Goal: Transaction & Acquisition: Book appointment/travel/reservation

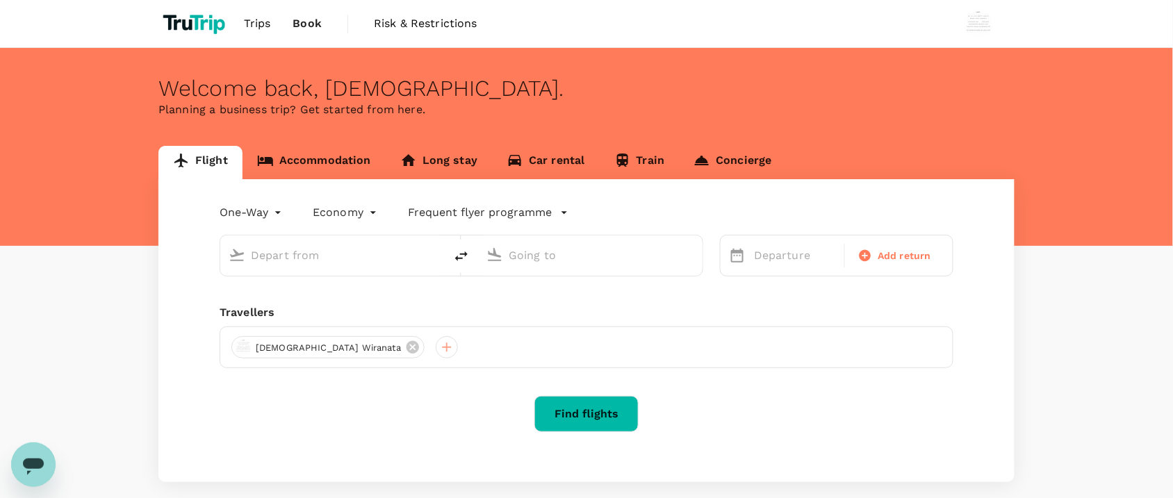
type input "roundtrip"
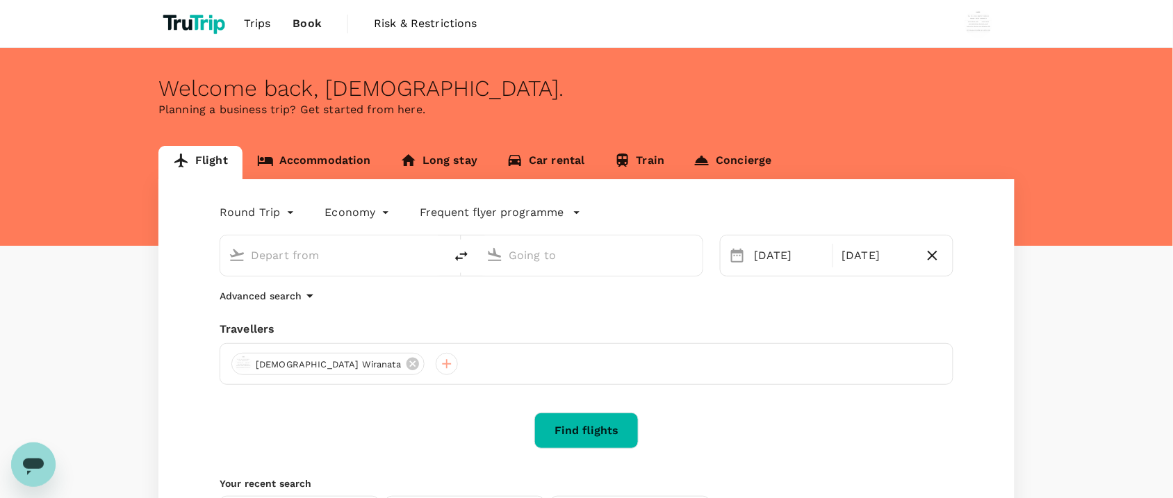
type input "[GEOGRAPHIC_DATA], [GEOGRAPHIC_DATA] (any)"
click at [557, 257] on input "[GEOGRAPHIC_DATA], [GEOGRAPHIC_DATA] (any)" at bounding box center [591, 256] width 165 height 22
type input "f"
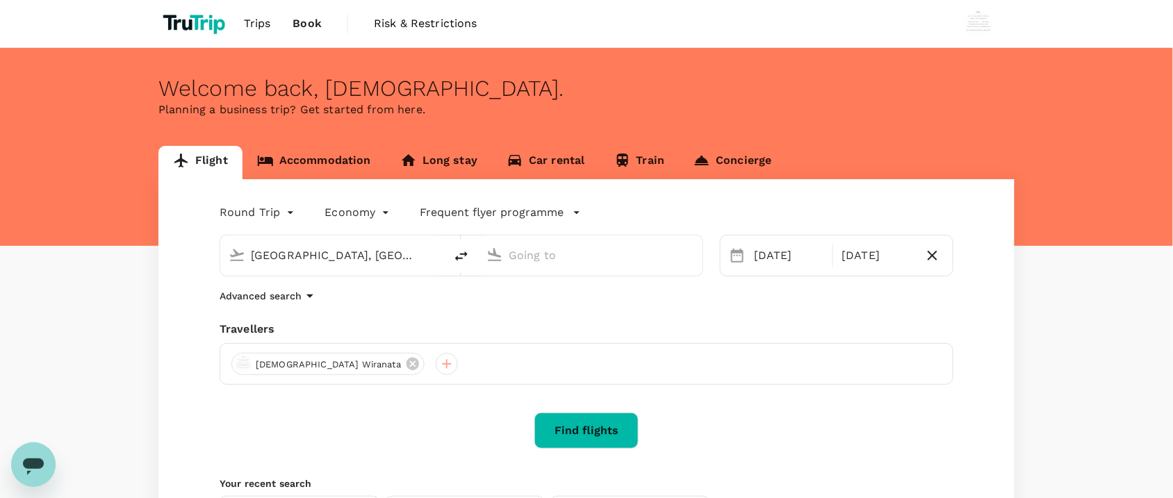
click at [530, 256] on input "text" at bounding box center [591, 256] width 165 height 22
type input "u"
type input "a"
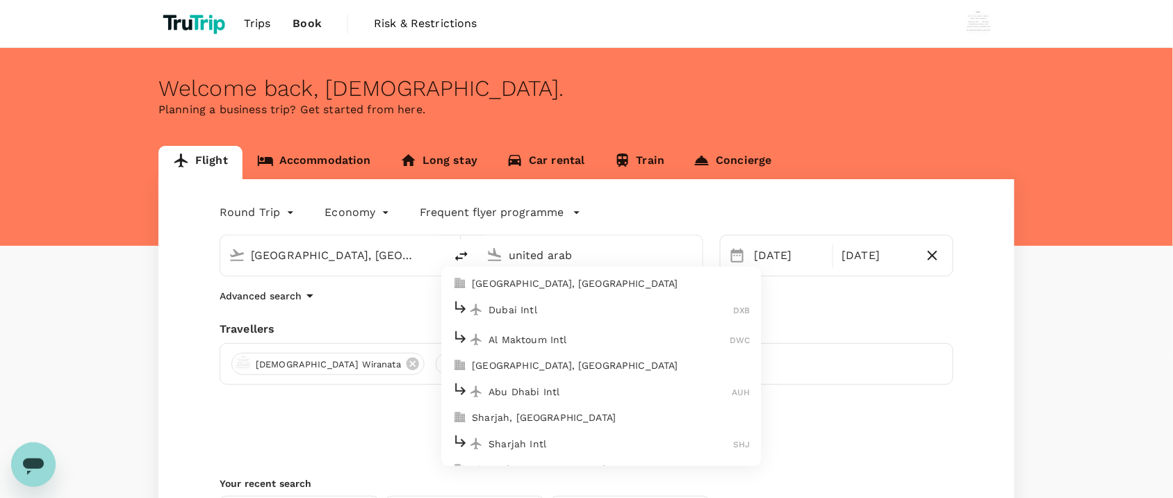
click at [626, 285] on p "[GEOGRAPHIC_DATA], [GEOGRAPHIC_DATA]" at bounding box center [612, 284] width 278 height 14
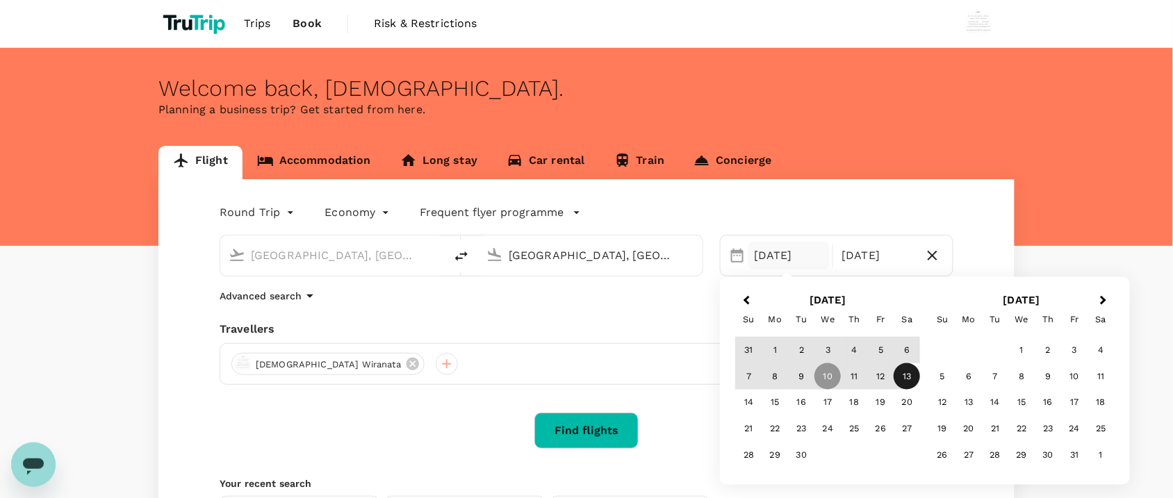
type input "[GEOGRAPHIC_DATA], [GEOGRAPHIC_DATA] (any)"
click at [701, 418] on div "Find flights" at bounding box center [587, 431] width 734 height 36
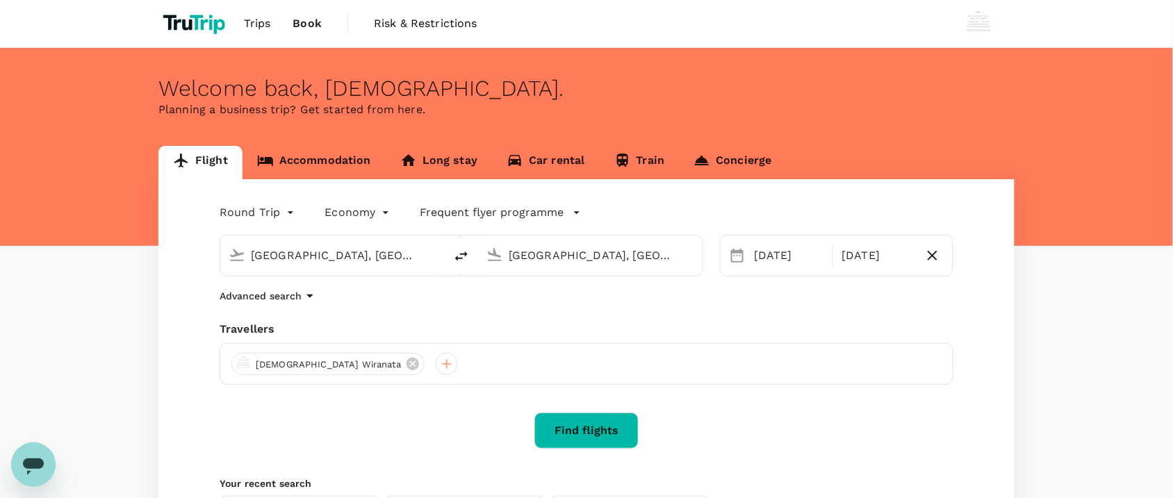
click at [600, 425] on button "Find flights" at bounding box center [586, 431] width 104 height 36
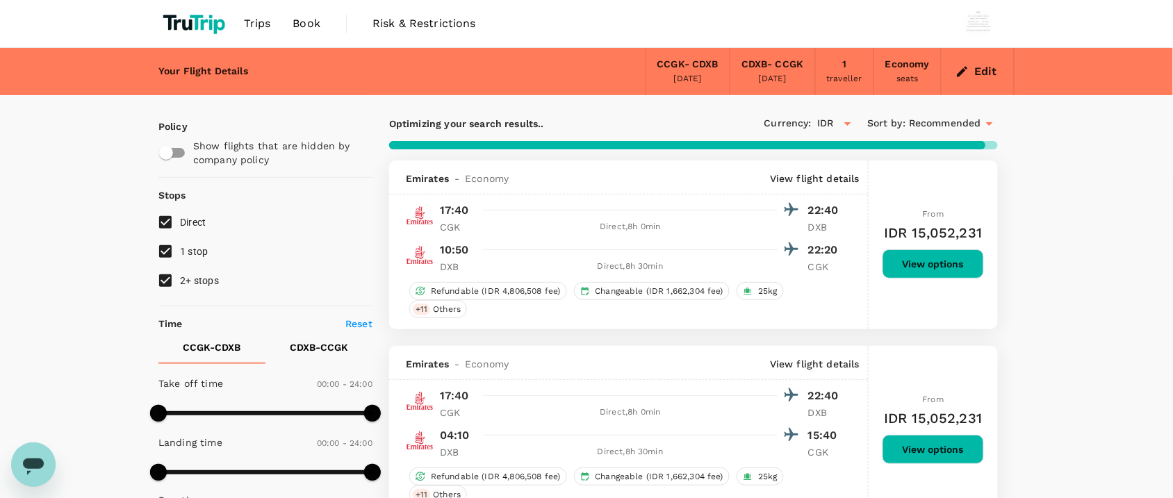
type input "2155"
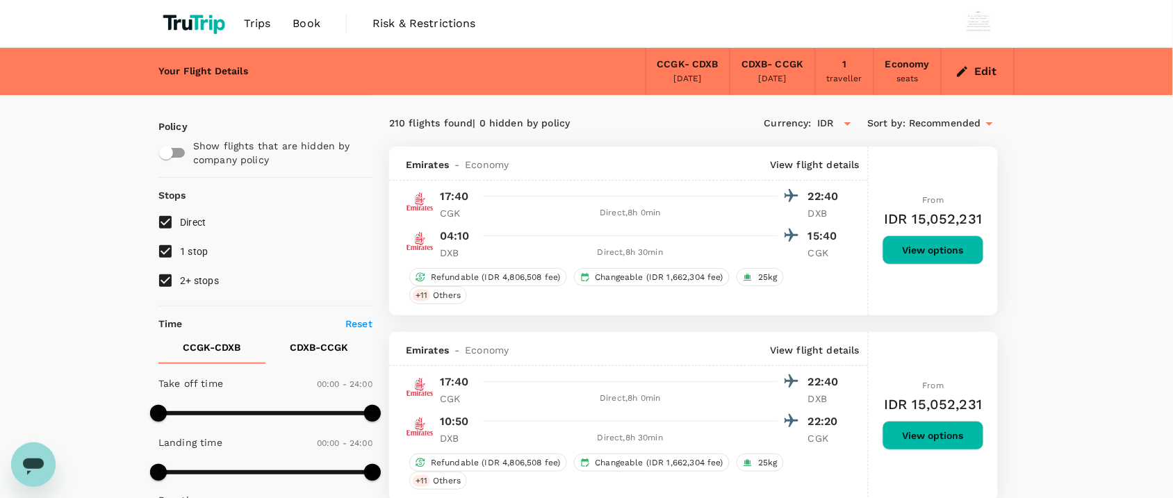
click at [316, 29] on span "Book" at bounding box center [307, 23] width 28 height 17
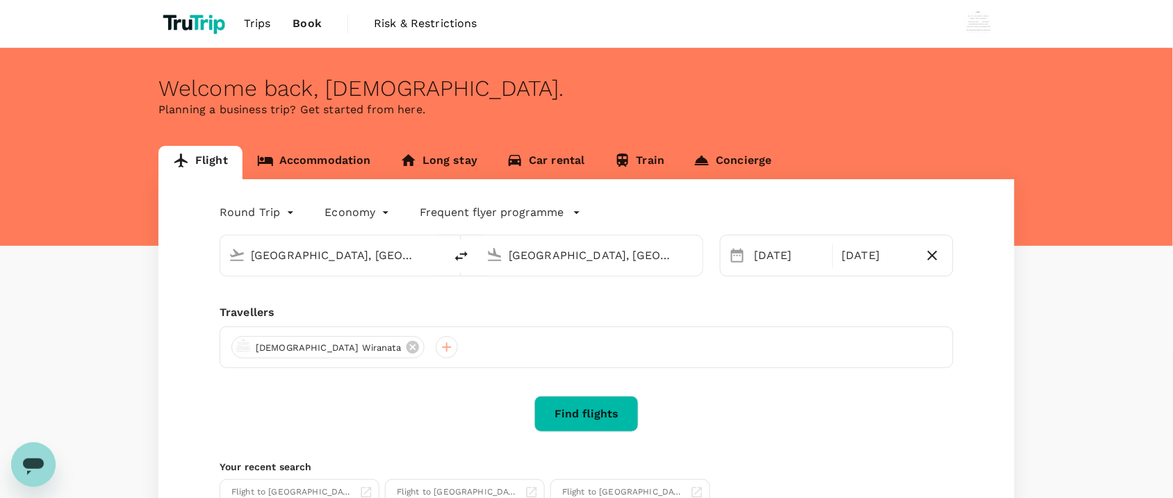
type input "[GEOGRAPHIC_DATA], [GEOGRAPHIC_DATA] (any)"
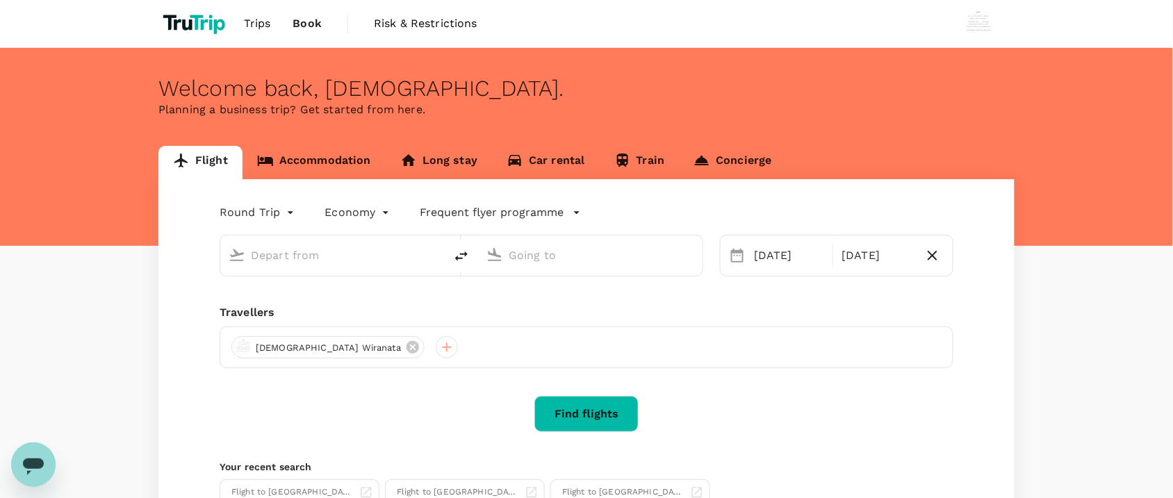
type input "[GEOGRAPHIC_DATA], [GEOGRAPHIC_DATA] (any)"
